Goal: Find contact information: Obtain details needed to contact an individual or organization

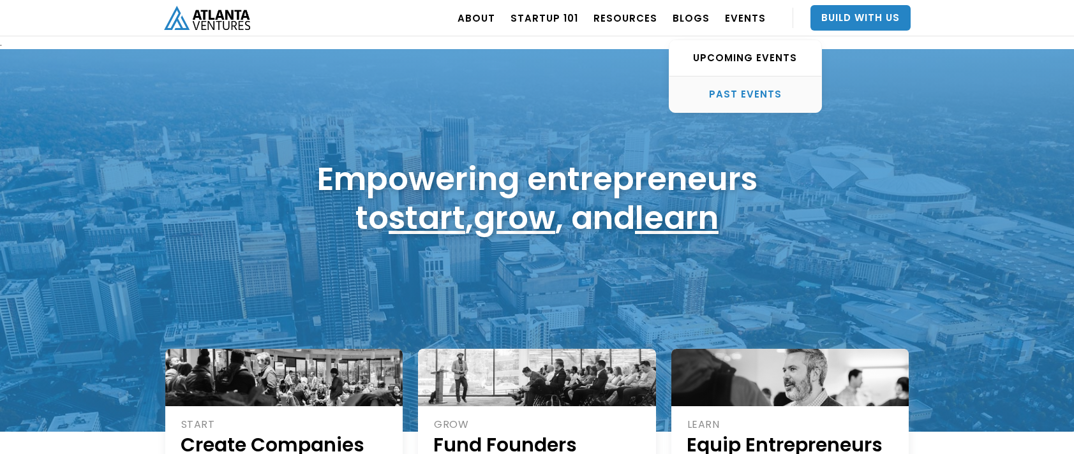
click at [793, 101] on link "PAST EVENTS" at bounding box center [745, 95] width 152 height 36
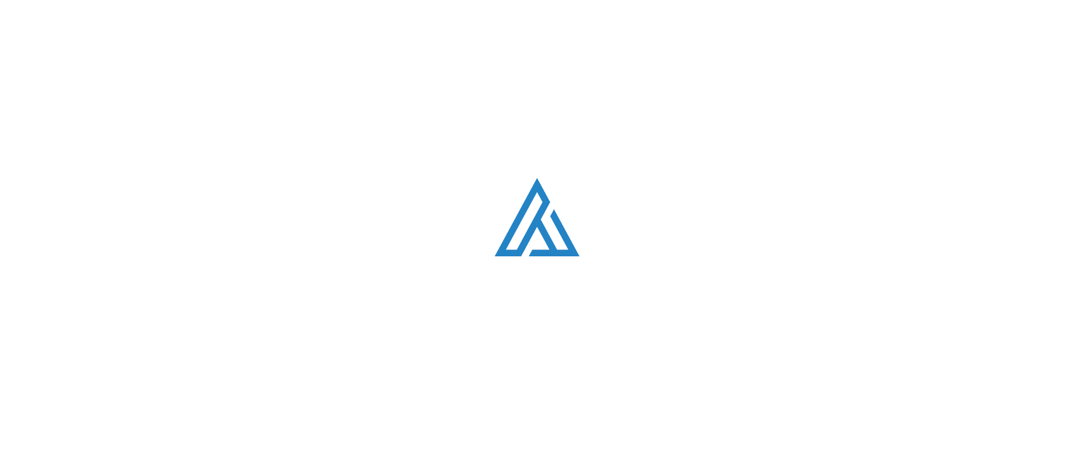
scroll to position [2192, 0]
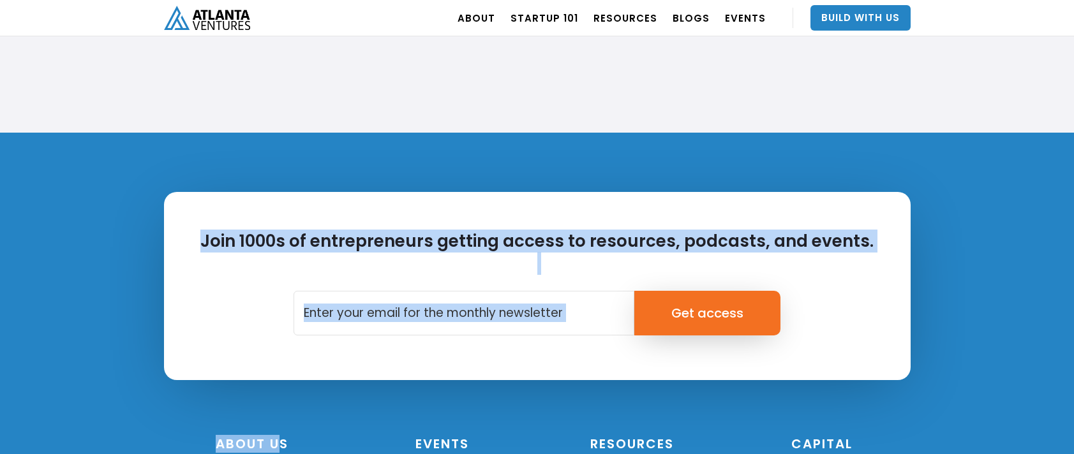
scroll to position [3085, 0]
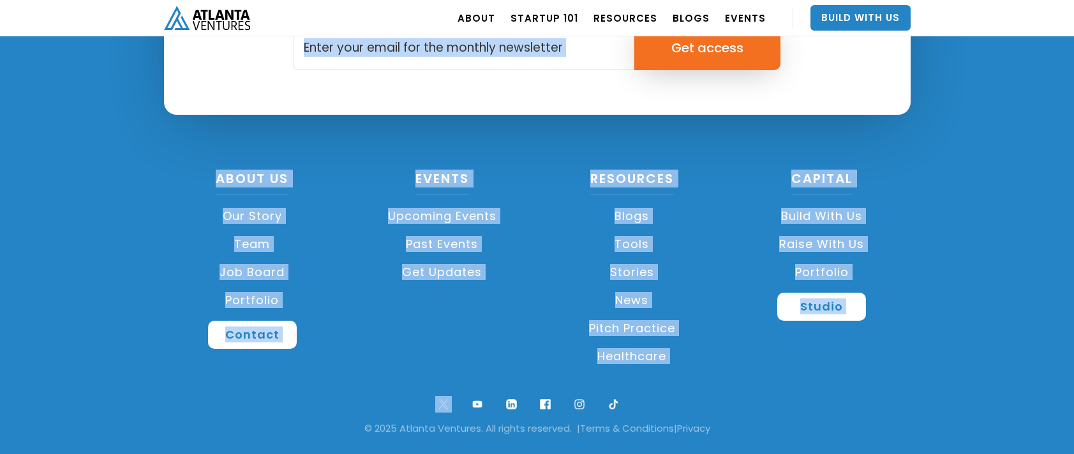
drag, startPoint x: 288, startPoint y: 98, endPoint x: 324, endPoint y: 417, distance: 320.4
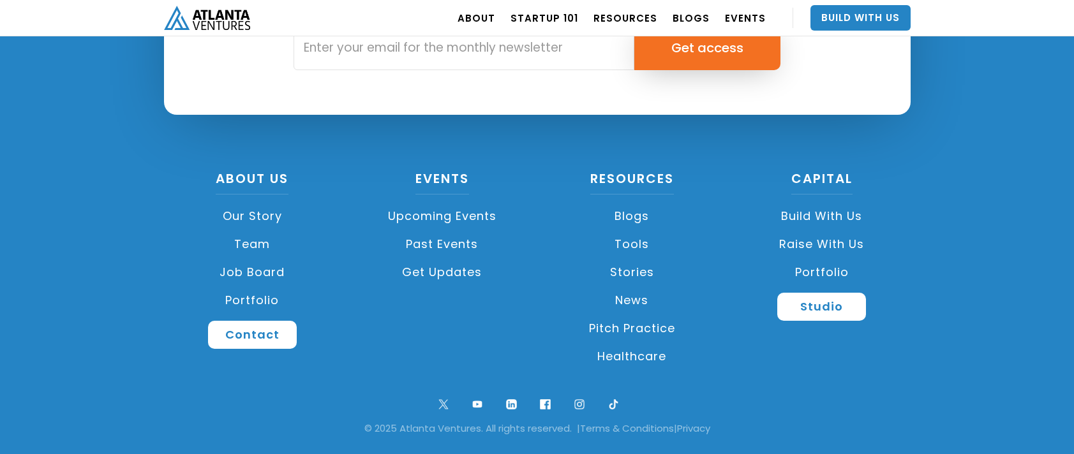
click at [321, 379] on div "About US Our Story Team Job Board Portfolio Contact Events Upcoming Events Past…" at bounding box center [537, 281] width 759 height 218
click at [274, 328] on link "Contact" at bounding box center [252, 335] width 89 height 28
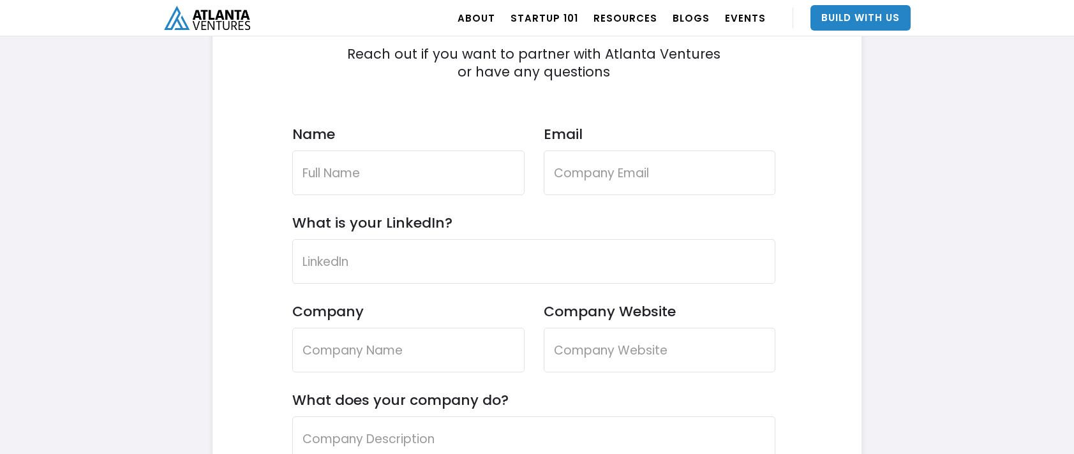
scroll to position [3764, 0]
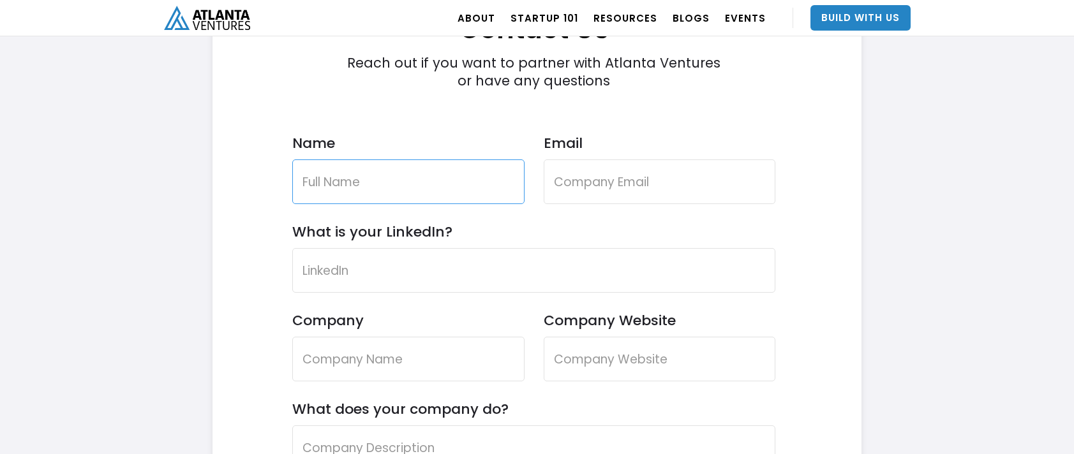
click at [382, 177] on input "Name" at bounding box center [408, 182] width 232 height 45
type input "E"
click at [479, 377] on input "Company" at bounding box center [408, 359] width 232 height 45
type input "[PERSON_NAME]"
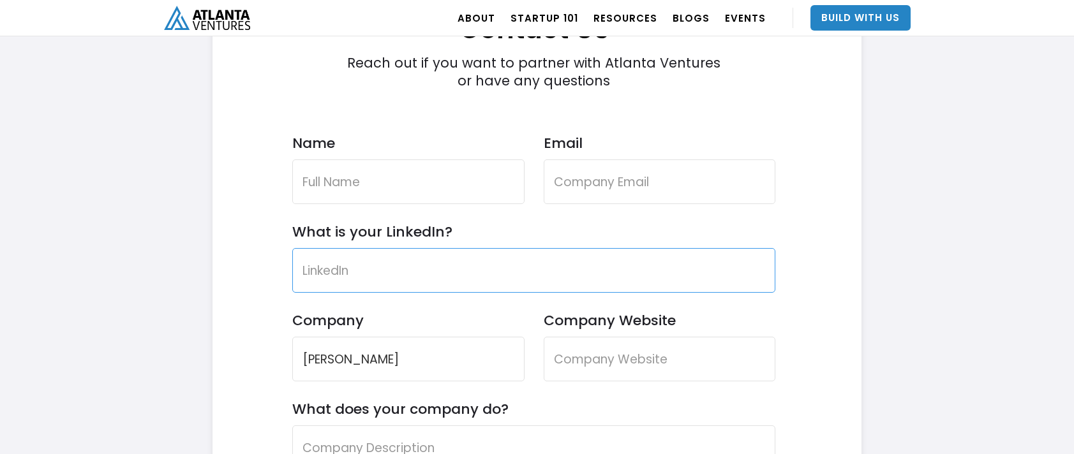
click at [499, 272] on input "What is your LinkedIn?" at bounding box center [534, 270] width 484 height 45
click at [415, 302] on form "Contact Us Reach out if you want to partner with Atlanta Ventures or have any q…" at bounding box center [534, 394] width 484 height 845
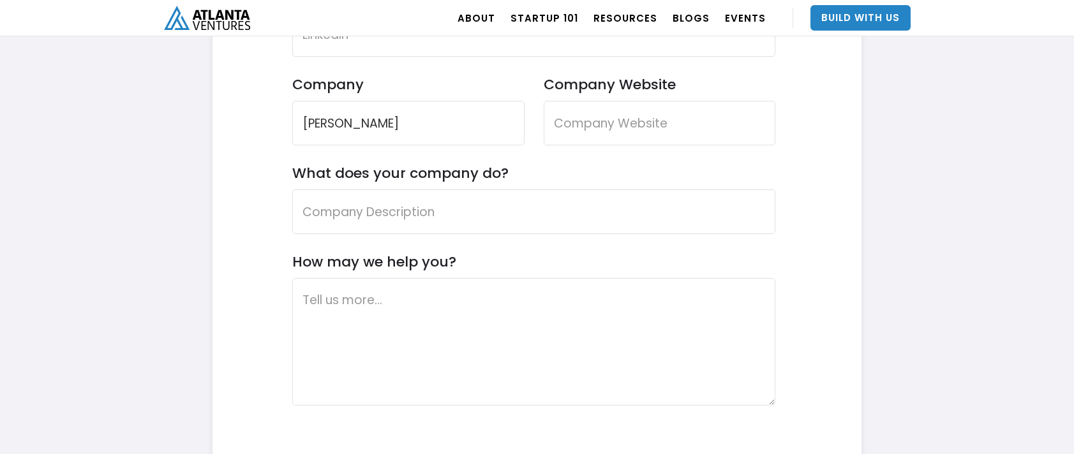
scroll to position [4019, 0]
